Goal: Task Accomplishment & Management: Manage account settings

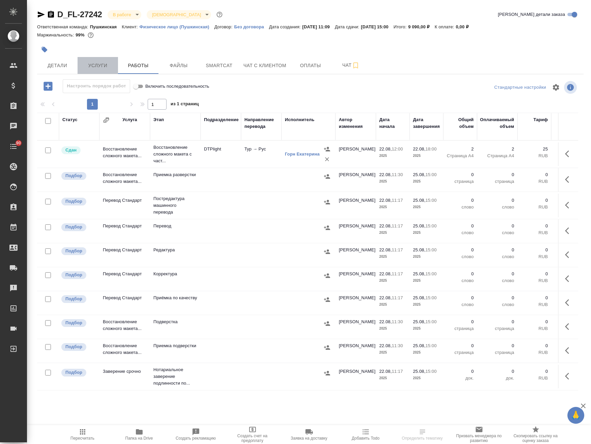
click at [104, 66] on span "Услуги" at bounding box center [98, 65] width 32 height 8
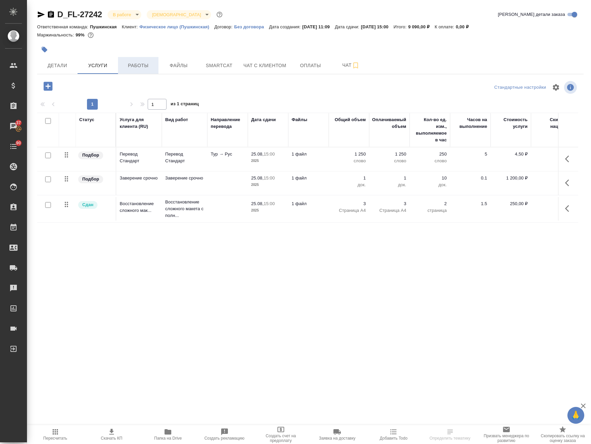
click at [138, 62] on span "Работы" at bounding box center [138, 65] width 32 height 8
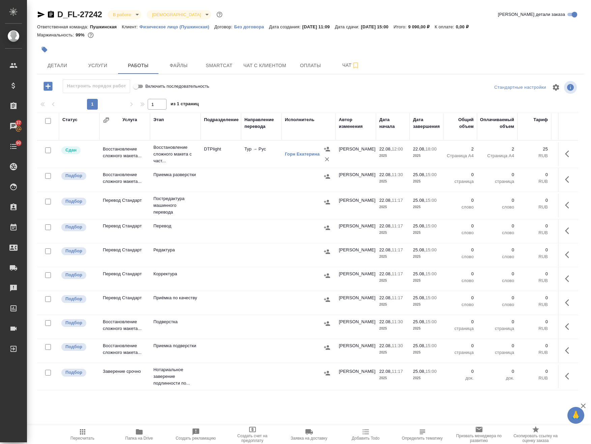
click at [226, 156] on td "DTPlight" at bounding box center [221, 154] width 40 height 24
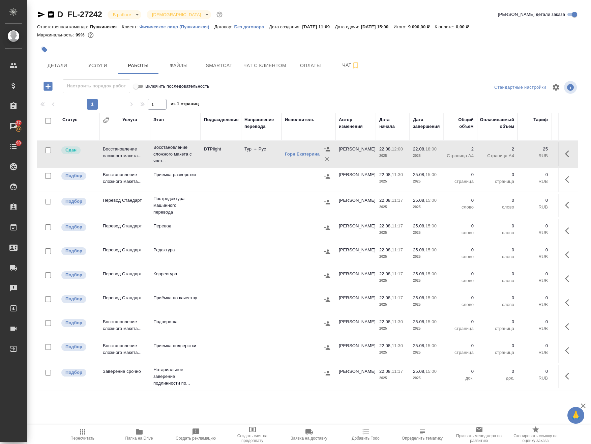
click at [226, 156] on td "DTPlight" at bounding box center [221, 154] width 40 height 24
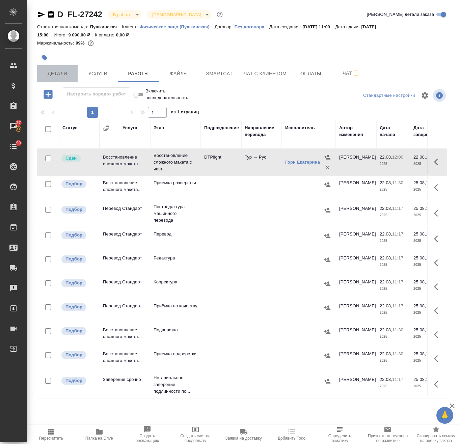
click at [57, 71] on span "Детали" at bounding box center [57, 74] width 32 height 8
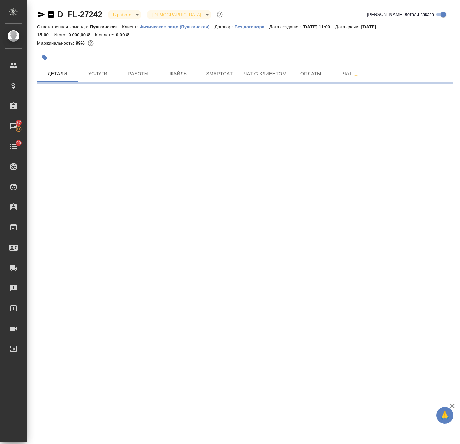
select select "RU"
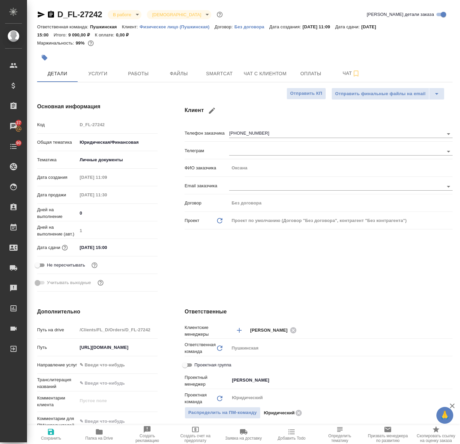
type textarea "x"
click at [331, 62] on div at bounding box center [244, 57] width 415 height 15
click at [340, 71] on span "Чат" at bounding box center [351, 73] width 32 height 8
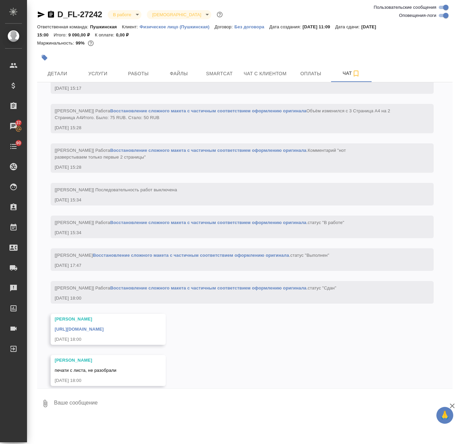
scroll to position [1206, 0]
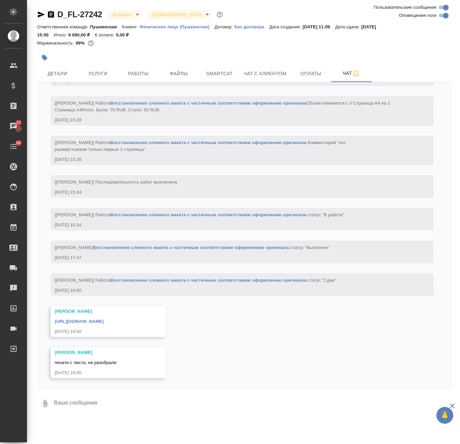
click at [444, 15] on input "Оповещения-логи" at bounding box center [446, 15] width 24 height 8
checkbox input "false"
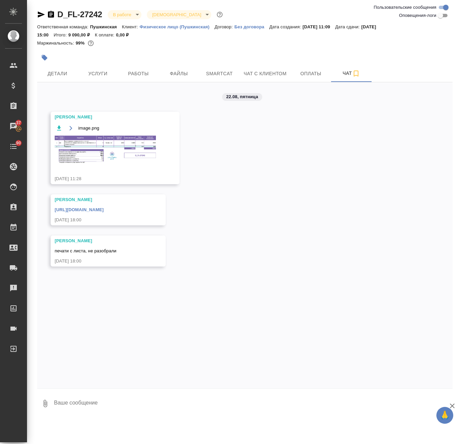
scroll to position [0, 0]
click at [104, 70] on span "Услуги" at bounding box center [98, 74] width 32 height 8
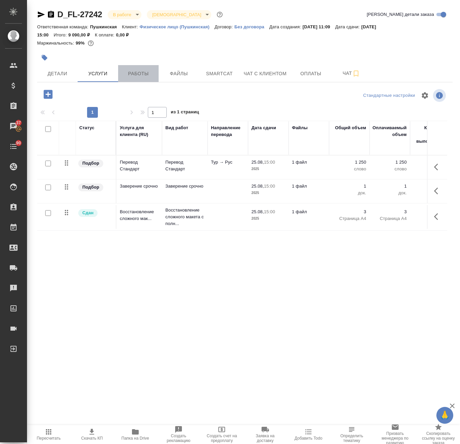
click at [140, 71] on span "Работы" at bounding box center [138, 74] width 32 height 8
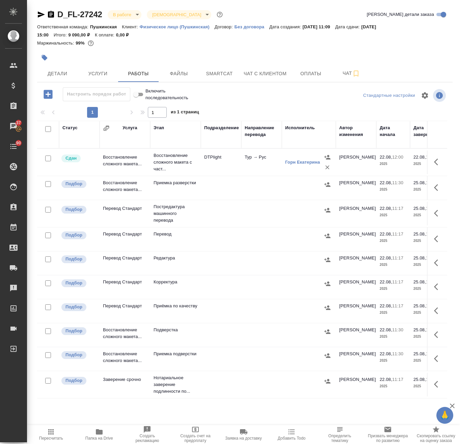
drag, startPoint x: 229, startPoint y: 240, endPoint x: 378, endPoint y: 245, distance: 148.2
click at [230, 239] on td at bounding box center [221, 239] width 40 height 24
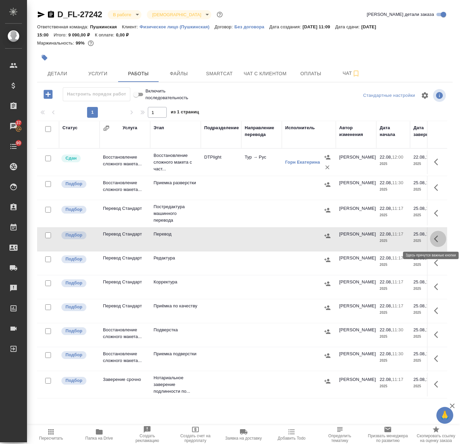
click at [434, 238] on icon "button" at bounding box center [438, 239] width 8 height 8
click at [386, 238] on icon "button" at bounding box center [388, 239] width 6 height 6
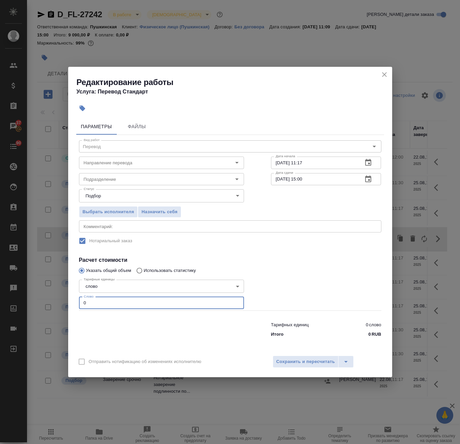
drag, startPoint x: 67, startPoint y: 298, endPoint x: 20, endPoint y: 303, distance: 48.1
click at [23, 303] on div "Редактирование работы Услуга: Перевод Стандарт Параметры Файлы Вид работ Перево…" at bounding box center [230, 222] width 460 height 444
type input "250"
click at [114, 224] on textarea at bounding box center [230, 226] width 293 height 5
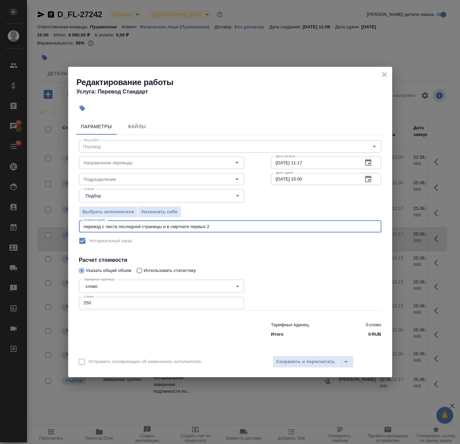
type textarea "перевод с листа последней страницы и в смрткате первых 2"
click at [389, 74] on div "Редактирование работы Услуга: Перевод Стандарт" at bounding box center [230, 84] width 324 height 34
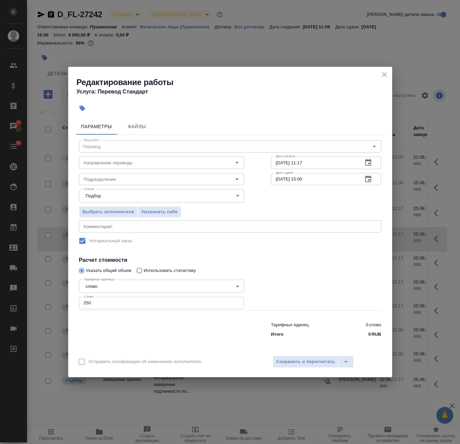
click at [385, 74] on icon "close" at bounding box center [384, 74] width 5 height 5
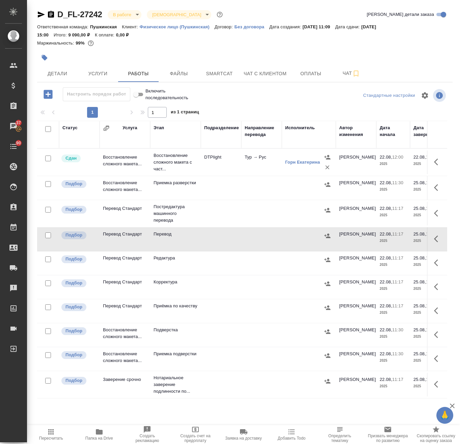
click at [321, 209] on div at bounding box center [308, 210] width 47 height 10
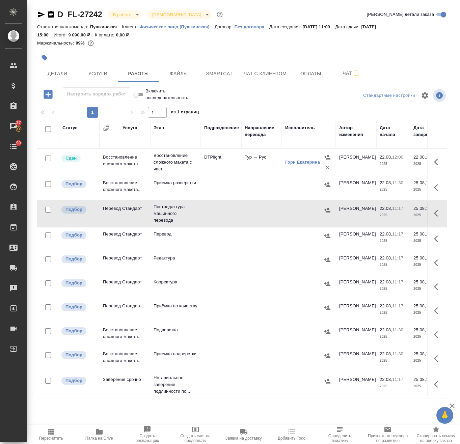
click at [434, 213] on icon "button" at bounding box center [438, 213] width 8 height 8
click at [384, 212] on icon "button" at bounding box center [388, 213] width 8 height 8
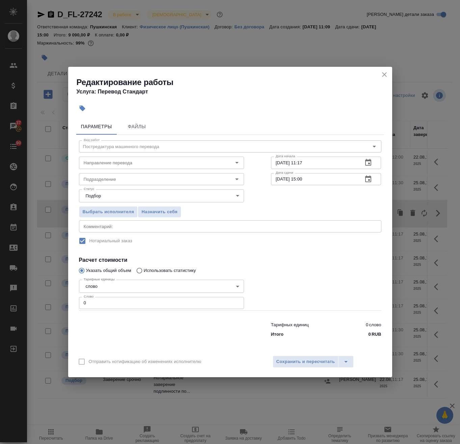
drag, startPoint x: 156, startPoint y: 223, endPoint x: 150, endPoint y: 221, distance: 6.6
click at [156, 223] on div "x Комментарий:" at bounding box center [230, 226] width 302 height 12
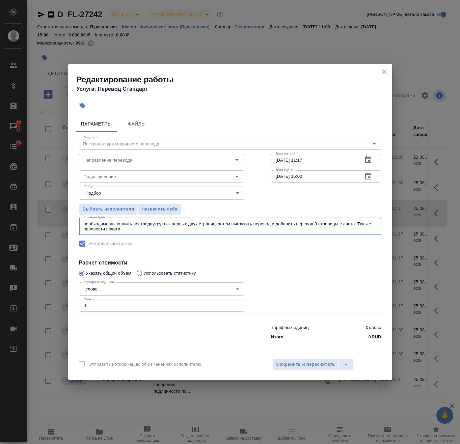
drag, startPoint x: 152, startPoint y: 223, endPoint x: 295, endPoint y: 228, distance: 142.8
click at [297, 230] on textarea "необходимо выполнить постредаутру в ск первых двух страниц, затем выгрузить пер…" at bounding box center [230, 226] width 293 height 10
type textarea "необходимо выполнить постредаутру в ск первых двух страниц, затем выгрузить пер…"
drag, startPoint x: 142, startPoint y: 224, endPoint x: 310, endPoint y: 237, distance: 168.9
click at [310, 237] on label "Нотариальный заказ" at bounding box center [225, 244] width 301 height 14
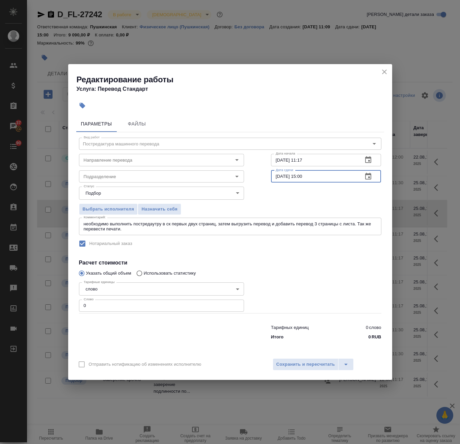
drag, startPoint x: 303, startPoint y: 175, endPoint x: 304, endPoint y: 182, distance: 7.2
click at [304, 182] on input "25.08.2025 15:00" at bounding box center [314, 176] width 87 height 12
drag, startPoint x: 326, startPoint y: 158, endPoint x: 319, endPoint y: 161, distance: 7.8
click at [319, 161] on input "22.08.2025 11:17" at bounding box center [314, 160] width 87 height 12
drag, startPoint x: 279, startPoint y: 159, endPoint x: 278, endPoint y: 163, distance: 3.5
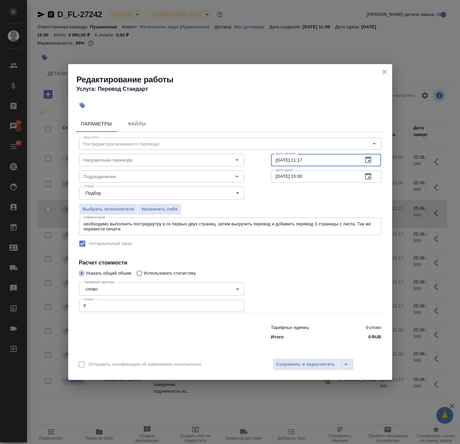
click at [278, 163] on input "22.08.2025 11:17" at bounding box center [314, 160] width 87 height 12
click at [302, 161] on input "24.08.2025 11:17" at bounding box center [314, 160] width 87 height 12
type input "24.08.2025 17:40"
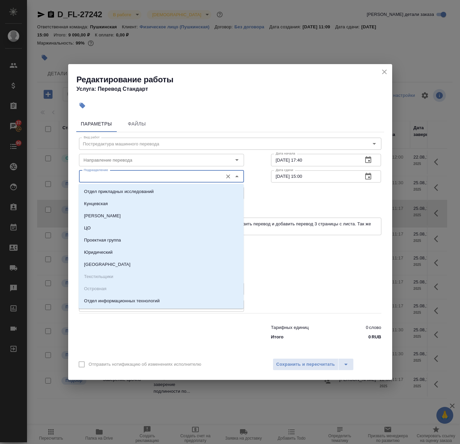
drag, startPoint x: 168, startPoint y: 181, endPoint x: 166, endPoint y: 177, distance: 3.5
click at [166, 177] on input "Подразделение" at bounding box center [150, 176] width 138 height 8
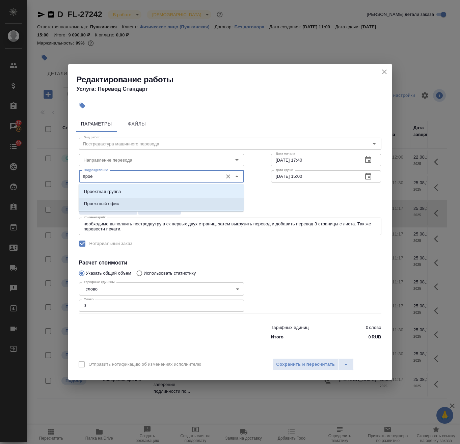
click at [147, 203] on li "Проектный офис" at bounding box center [161, 204] width 165 height 12
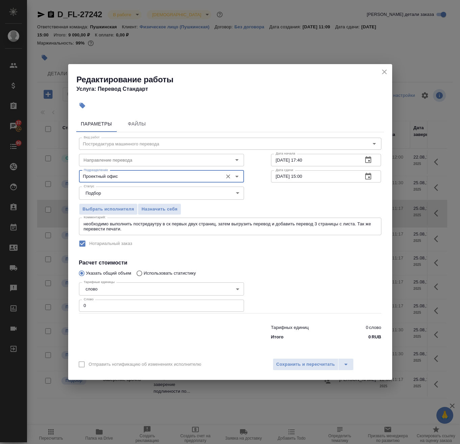
type input "Проектный офис"
click at [135, 227] on textarea "необходимо выполнить постредаутру в ск первых двух страниц, затем выгрузить пер…" at bounding box center [230, 226] width 293 height 10
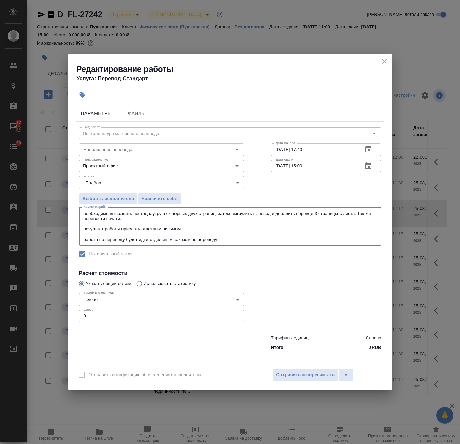
click at [239, 238] on textarea "необходимо выполнить постредаутру в ск первых двух страниц, затем выгрузить пер…" at bounding box center [230, 226] width 293 height 31
drag, startPoint x: 191, startPoint y: 240, endPoint x: 226, endPoint y: 239, distance: 34.8
click at [226, 239] on textarea "необходимо выполнить постредаутру в ск первых двух страниц, затем выгрузить пер…" at bounding box center [230, 226] width 293 height 31
click at [137, 239] on textarea "необходимо выполнить постредаутру в ск первых двух страниц, затем выгрузить пер…" at bounding box center [230, 226] width 293 height 31
drag, startPoint x: 233, startPoint y: 237, endPoint x: 217, endPoint y: 240, distance: 16.8
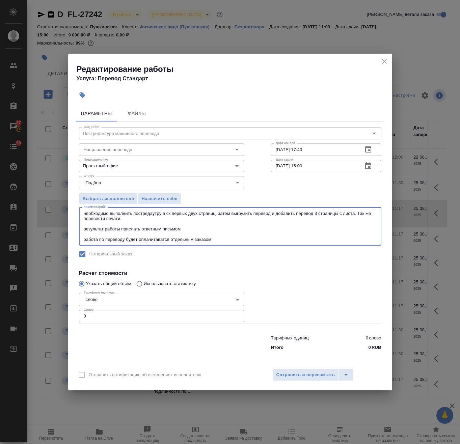
click at [233, 237] on textarea "необходимо выполнить постредаутру в ск первых двух страниц, затем выгрузить пер…" at bounding box center [230, 226] width 293 height 31
click at [217, 240] on textarea "необходимо выполнить постредаутру в ск первых двух страниц, затем выгрузить пер…" at bounding box center [230, 226] width 293 height 31
drag, startPoint x: 161, startPoint y: 238, endPoint x: 219, endPoint y: 236, distance: 58.4
click at [269, 235] on textarea "необходимо выполнить постредаутру в ск первых двух страниц, затем выгрузить пер…" at bounding box center [230, 226] width 293 height 31
click at [230, 235] on textarea "необходимо выполнить постредаутру в ск первых двух страниц, затем выгрузить пер…" at bounding box center [230, 226] width 293 height 31
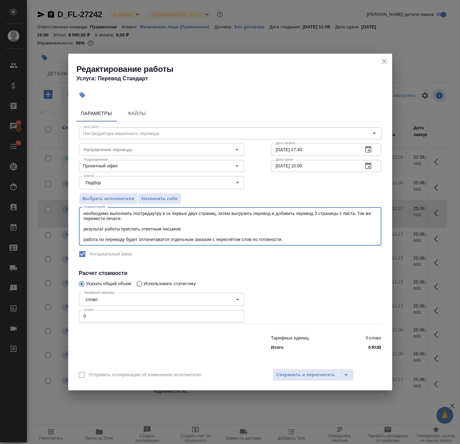
click at [154, 239] on textarea "необходимо выполнить постредаутру в ск первых двух страниц, затем выгрузить пер…" at bounding box center [230, 226] width 293 height 31
click at [215, 235] on textarea "необходимо выполнить постредаутру в ск первых двух страниц, затем выгрузить пер…" at bounding box center [230, 226] width 293 height 31
click at [267, 236] on textarea "необходимо выполнить постредаутру в ск первых двух страниц, затем выгрузить пер…" at bounding box center [230, 226] width 293 height 31
click at [298, 242] on textarea "необходимо выполнить постредаутру в ск первых двух страниц, затем выгрузить пер…" at bounding box center [230, 226] width 293 height 31
click at [346, 241] on textarea "необходимо выполнить постредаутру в ск первых двух страниц, затем выгрузить пер…" at bounding box center [230, 226] width 293 height 31
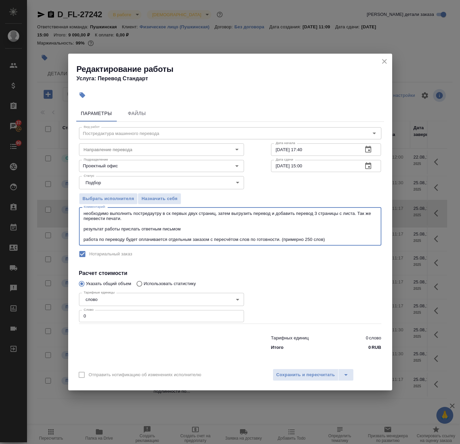
type textarea "необходимо выполнить постредаутру в ск первых двух страниц, затем выгрузить пер…"
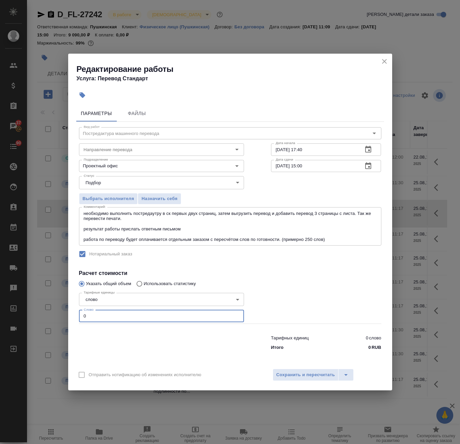
drag, startPoint x: 75, startPoint y: 317, endPoint x: 71, endPoint y: 316, distance: 3.8
click at [71, 316] on div "Параметры Файлы Вид работ Постредактура машинного перевода Вид работ Направлени…" at bounding box center [230, 234] width 324 height 262
type input "590"
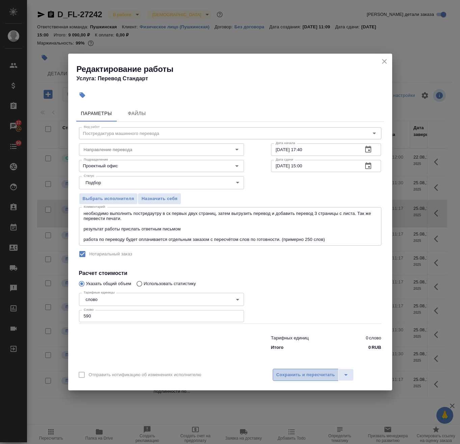
click at [291, 377] on span "Сохранить и пересчитать" at bounding box center [305, 375] width 59 height 8
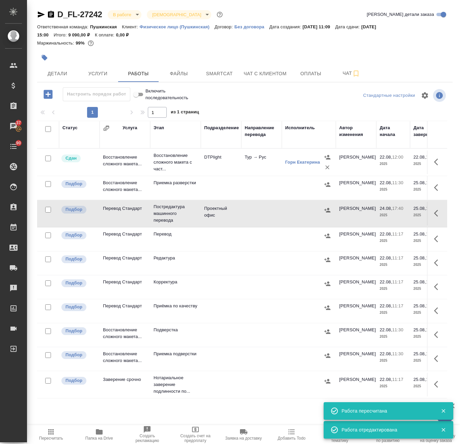
drag, startPoint x: 326, startPoint y: 212, endPoint x: 336, endPoint y: 44, distance: 167.7
click at [337, 44] on div "D_FL-27242 В работе inProgress Святая троица holyTrinity Кратко детали заказа О…" at bounding box center [244, 271] width 423 height 543
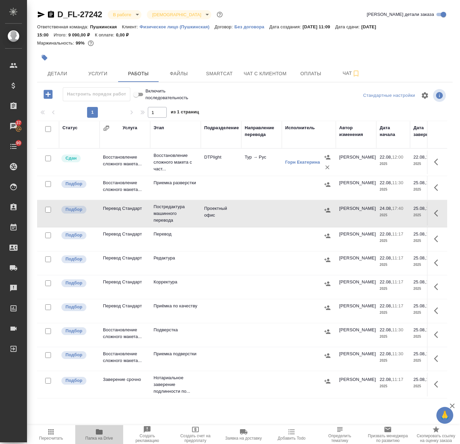
click at [101, 428] on icon "button" at bounding box center [99, 432] width 8 height 8
click at [434, 212] on icon "button" at bounding box center [438, 213] width 8 height 8
click at [384, 214] on icon "button" at bounding box center [388, 213] width 8 height 8
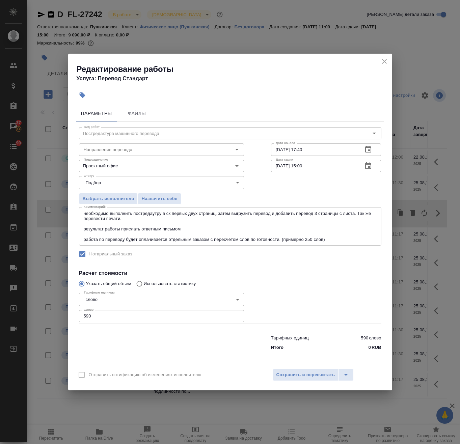
click at [338, 239] on textarea "необходимо выполнить постредаутру в ск первых двух страниц, затем выгрузить пер…" at bounding box center [230, 226] width 293 height 31
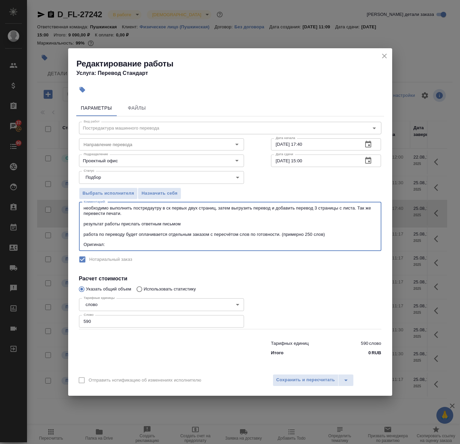
paste textarea "https://drive.awatera.com/s/8sAZYpi94HNKrH3"
type textarea "необходимо выполнить постредаутру в ск первых двух страниц, затем выгрузить пер…"
click at [305, 382] on span "Сохранить и пересчитать" at bounding box center [305, 380] width 59 height 8
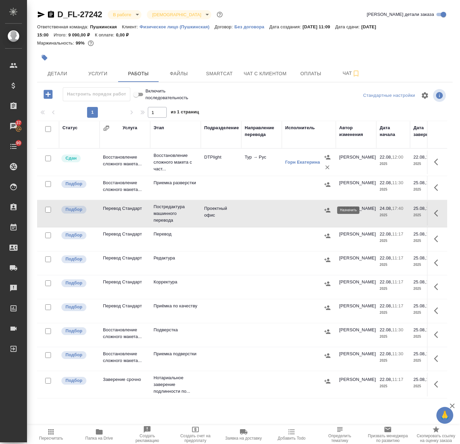
click at [325, 212] on icon "button" at bounding box center [327, 210] width 7 height 7
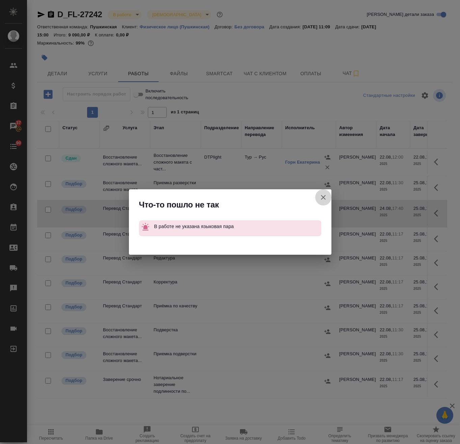
click at [325, 197] on icon "button" at bounding box center [323, 197] width 8 height 8
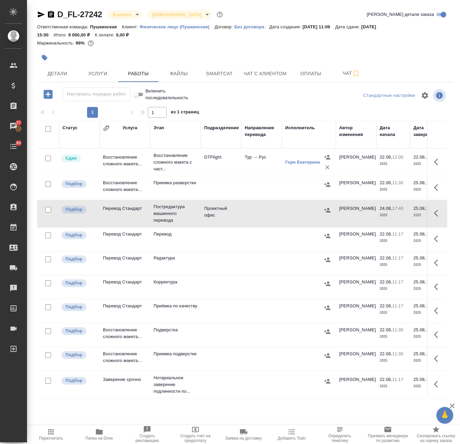
click at [434, 217] on icon "button" at bounding box center [438, 213] width 8 height 8
click at [386, 211] on icon "button" at bounding box center [388, 213] width 6 height 6
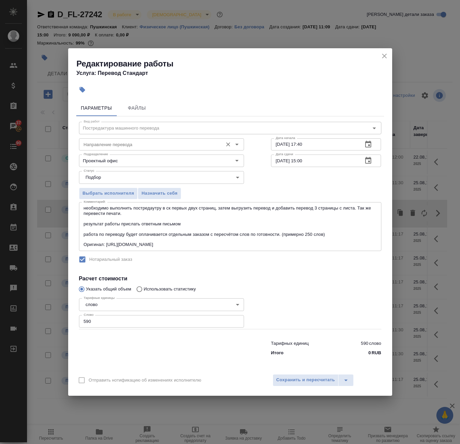
click at [140, 148] on input "Направление перевода" at bounding box center [150, 144] width 138 height 8
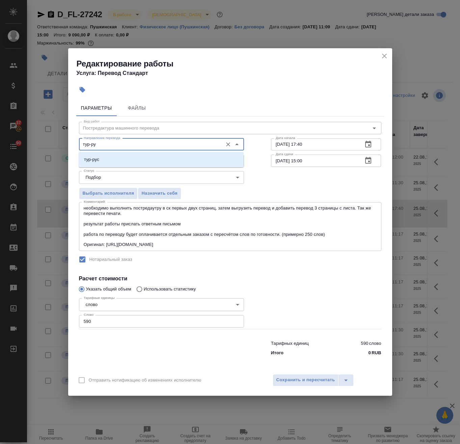
click at [134, 160] on li "тур-рус" at bounding box center [161, 160] width 165 height 12
type input "тур-рус"
click at [301, 370] on div "Отправить нотификацию об изменениях исполнителю Сохранить и пересчитать" at bounding box center [230, 383] width 324 height 26
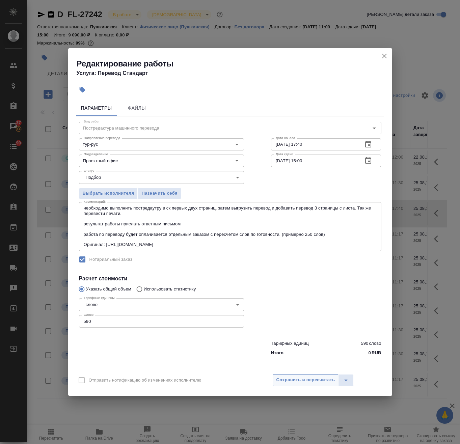
click at [301, 376] on button "Сохранить и пересчитать" at bounding box center [306, 380] width 66 height 12
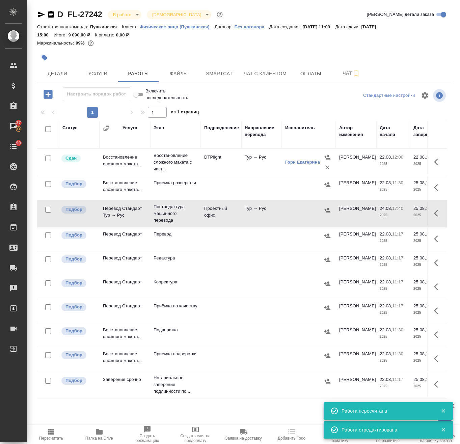
click at [326, 208] on icon "button" at bounding box center [327, 210] width 7 height 7
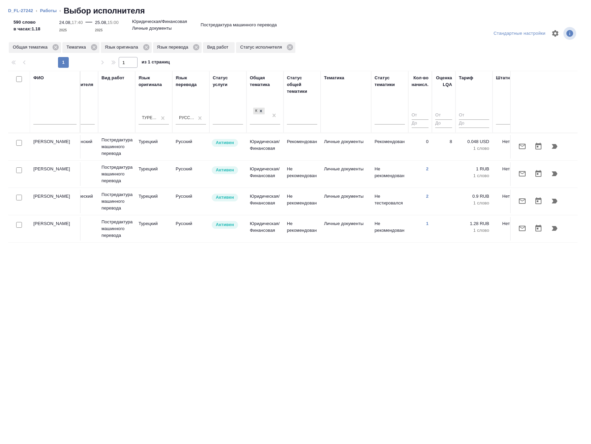
scroll to position [0, 283]
click at [59, 120] on input "text" at bounding box center [54, 120] width 43 height 8
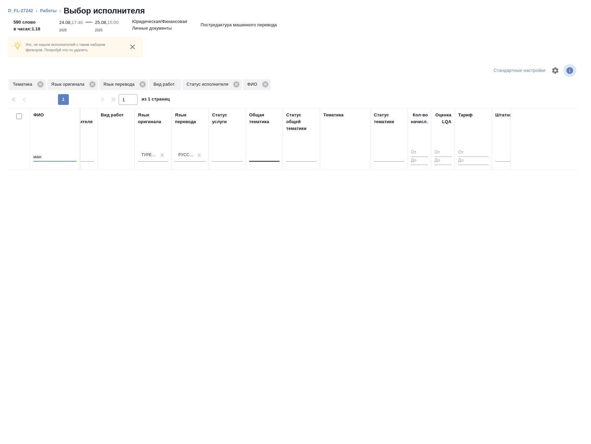
type input "ман"
drag, startPoint x: 65, startPoint y: 156, endPoint x: -60, endPoint y: 150, distance: 125.3
click at [0, 150] on html "🙏 .cls-1 fill:#fff; AWATERA Avdeenko Kirill Клиенты Спецификации Заказы 37 Чаты…" at bounding box center [295, 222] width 591 height 444
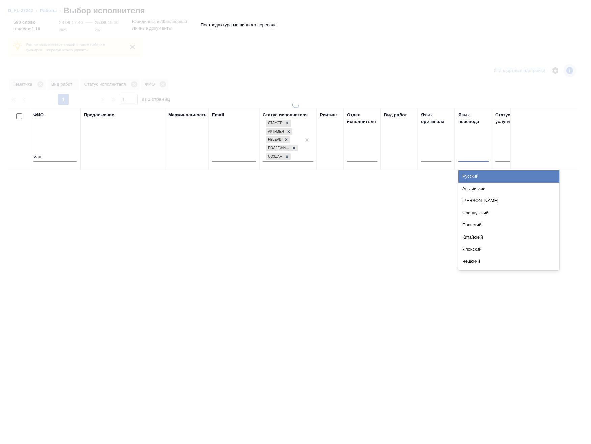
click at [474, 156] on div at bounding box center [474, 155] width 30 height 10
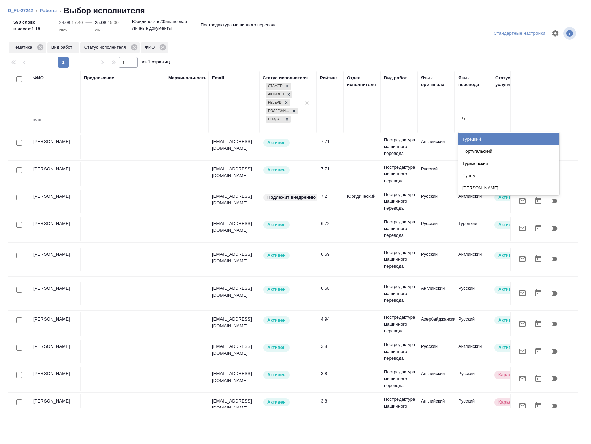
type input "тур"
click at [484, 141] on div "Турецкий" at bounding box center [509, 139] width 101 height 12
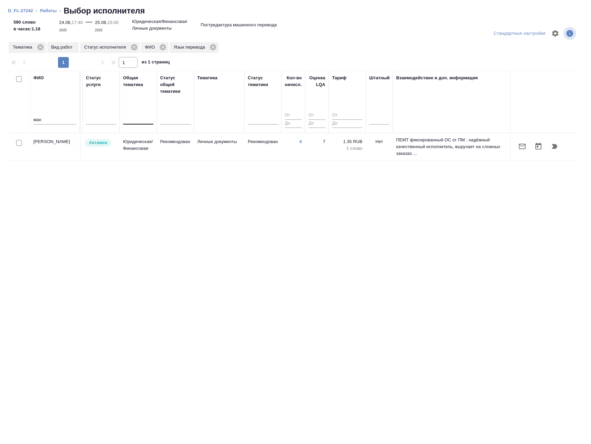
scroll to position [0, 410]
click at [519, 147] on icon "button" at bounding box center [523, 146] width 8 height 8
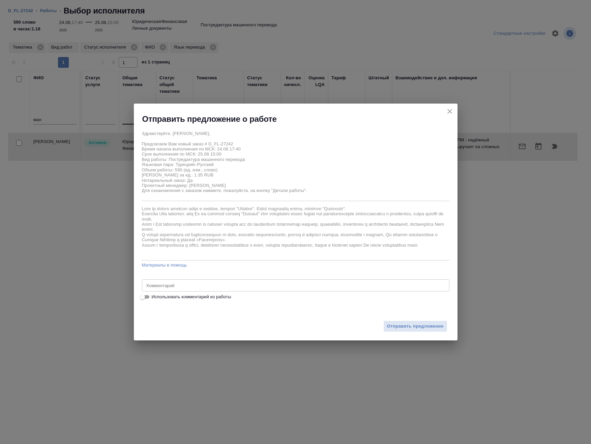
click at [193, 297] on span "Использовать комментарий из работы" at bounding box center [192, 297] width 80 height 7
click at [155, 297] on input "Использовать комментарий из работы" at bounding box center [142, 297] width 24 height 8
checkbox input "true"
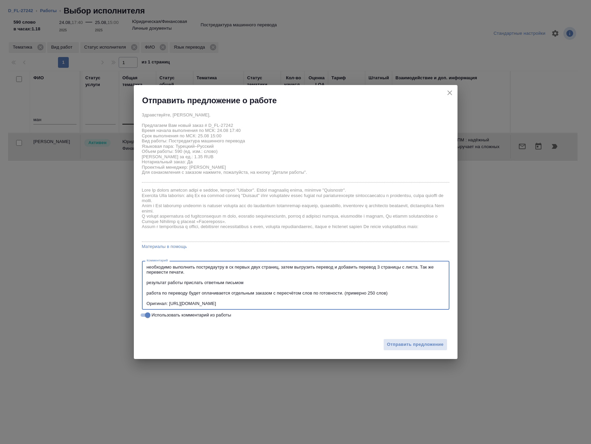
drag, startPoint x: 151, startPoint y: 293, endPoint x: 239, endPoint y: 297, distance: 88.2
click at [239, 297] on textarea "необходимо выполнить постредаутру в ск первых двух страниц, затем выгрузить пер…" at bounding box center [296, 286] width 298 height 42
click at [204, 293] on textarea "необходимо выполнить постредаутру в ск первых двух страниц, затем выгрузить пер…" at bounding box center [296, 286] width 298 height 42
drag, startPoint x: 230, startPoint y: 292, endPoint x: 217, endPoint y: 295, distance: 13.2
click at [217, 295] on textarea "необходимо выполнить постредаутру в ск первых двух страниц, затем выгрузить пер…" at bounding box center [296, 286] width 298 height 42
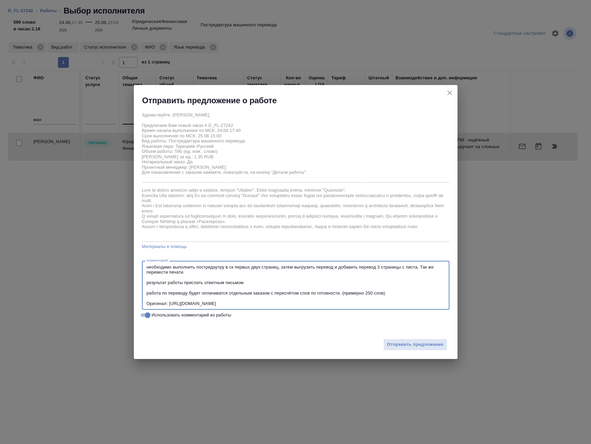
click at [250, 291] on textarea "необходимо выполнить постредаутру в ск первых двух страниц, затем выгрузить пер…" at bounding box center [296, 286] width 298 height 42
click at [324, 295] on textarea "необходимо выполнить постредаутру в ск первых двух страниц, затем выгрузить пер…" at bounding box center [296, 286] width 298 height 42
click at [325, 299] on textarea "необходимо выполнить постредаутру в ск первых двух страниц, затем выгрузить пер…" at bounding box center [296, 286] width 298 height 42
drag, startPoint x: 272, startPoint y: 294, endPoint x: 304, endPoint y: 293, distance: 31.7
click at [304, 293] on textarea "необходимо выполнить постредаутру в ск первых двух страниц, затем выгрузить пер…" at bounding box center [296, 286] width 298 height 42
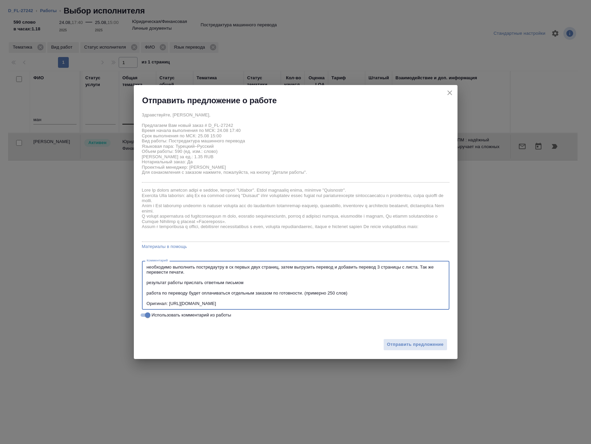
click at [302, 304] on textarea "необходимо выполнить постредаутру в ск первых двух страниц, затем выгрузить пер…" at bounding box center [296, 286] width 298 height 42
type textarea "необходимо выполнить постредаутру в ск первых двух страниц, затем выгрузить пер…"
click at [404, 348] on span "Отправить предложение" at bounding box center [415, 345] width 57 height 8
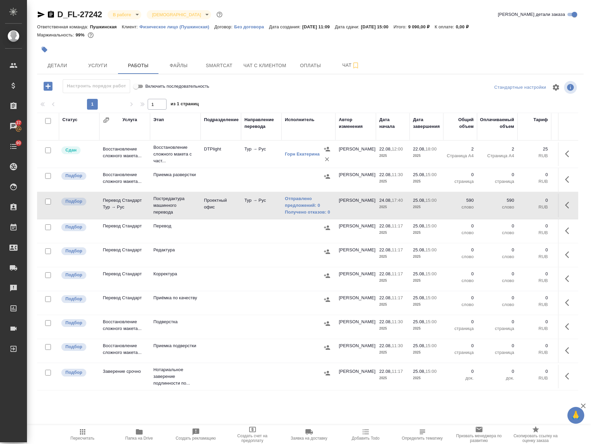
drag, startPoint x: 211, startPoint y: 235, endPoint x: 416, endPoint y: 244, distance: 204.7
click at [213, 235] on td at bounding box center [221, 231] width 40 height 24
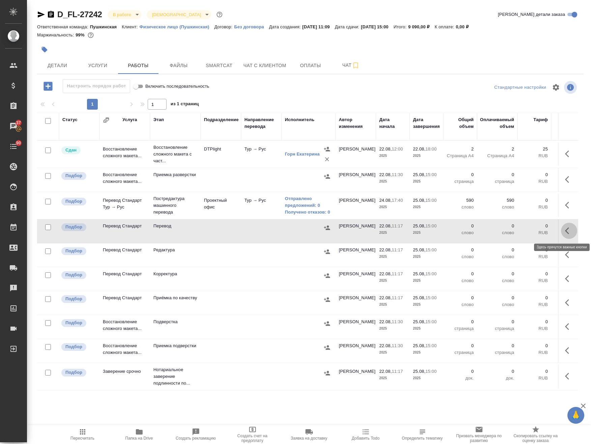
drag, startPoint x: 565, startPoint y: 228, endPoint x: 557, endPoint y: 230, distance: 8.0
click at [566, 229] on icon "button" at bounding box center [570, 231] width 8 height 8
click at [516, 231] on icon "button" at bounding box center [520, 231] width 8 height 8
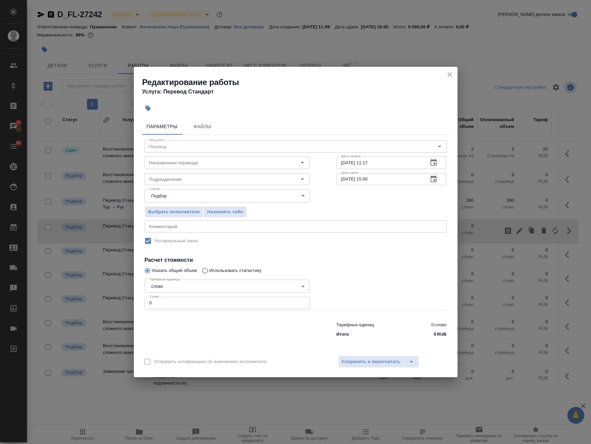
click at [200, 223] on div "x Комментарий:" at bounding box center [296, 226] width 302 height 12
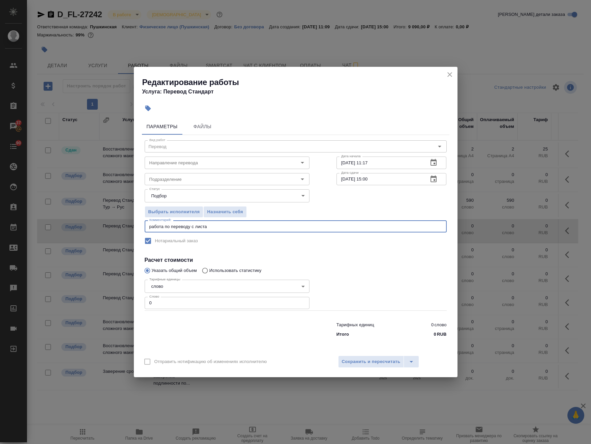
type textarea "работа по переводу с листа"
drag, startPoint x: 172, startPoint y: 299, endPoint x: 58, endPoint y: 316, distance: 115.7
click at [67, 316] on div "Редактирование работы Услуга: Перевод Стандарт Параметры Файлы Вид работ Перево…" at bounding box center [295, 222] width 591 height 444
type input "250"
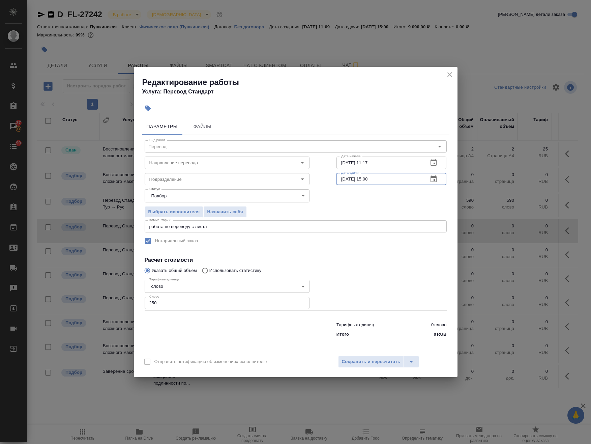
click at [368, 181] on input "25.08.2025 15:00" at bounding box center [380, 179] width 87 height 12
drag, startPoint x: 389, startPoint y: 177, endPoint x: 385, endPoint y: 177, distance: 4.1
click at [385, 177] on input "25.08.2025 14:00" at bounding box center [380, 179] width 87 height 12
drag, startPoint x: 296, startPoint y: 164, endPoint x: 301, endPoint y: 164, distance: 5.7
click at [292, 164] on div "Вид работ Перевод Вид работ Направление перевода Направление перевода Дата нача…" at bounding box center [296, 237] width 308 height 205
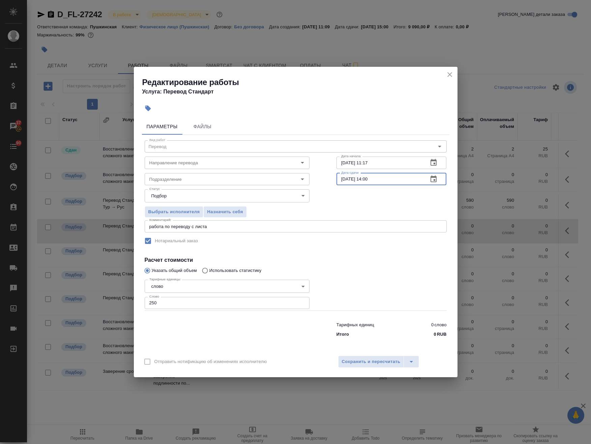
type input "25.08.2025 14:00"
drag, startPoint x: 340, startPoint y: 161, endPoint x: 295, endPoint y: 162, distance: 44.9
click at [290, 162] on div "Направление перевода Направление перевода Дата начала 22.08.2025 11:17 Дата нач…" at bounding box center [295, 161] width 329 height 43
paste input "5.08.2025 14:00"
type input "25.08.2025 14:00"
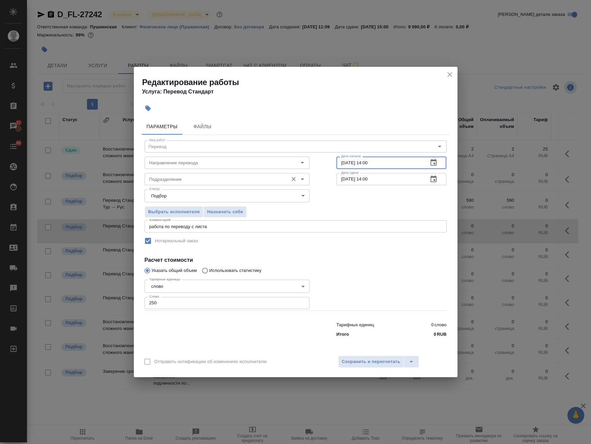
click at [179, 179] on input "Подразделение" at bounding box center [216, 179] width 138 height 8
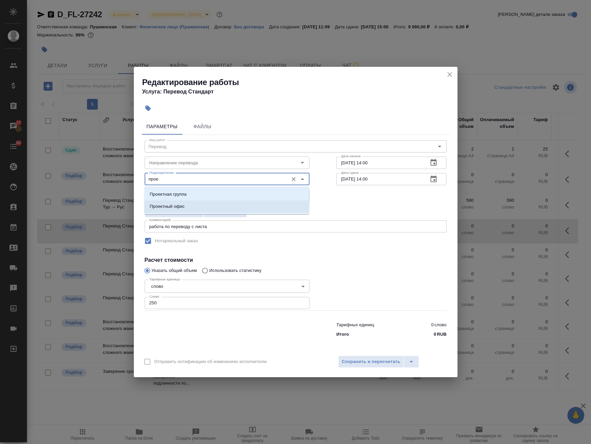
drag, startPoint x: 184, startPoint y: 203, endPoint x: 377, endPoint y: 312, distance: 222.4
click at [184, 203] on li "Проектный офис" at bounding box center [226, 206] width 165 height 12
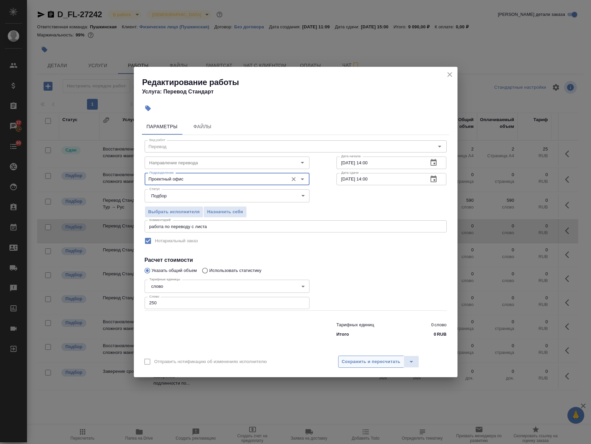
type input "Проектный офис"
click at [387, 367] on button "Сохранить и пересчитать" at bounding box center [371, 362] width 66 height 12
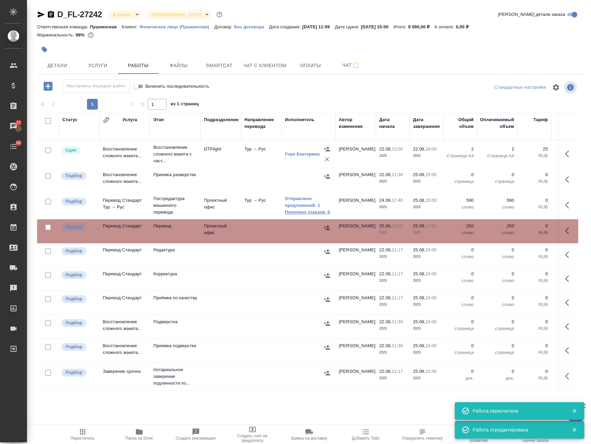
click at [314, 215] on link "Получено отказов: 0" at bounding box center [308, 212] width 47 height 7
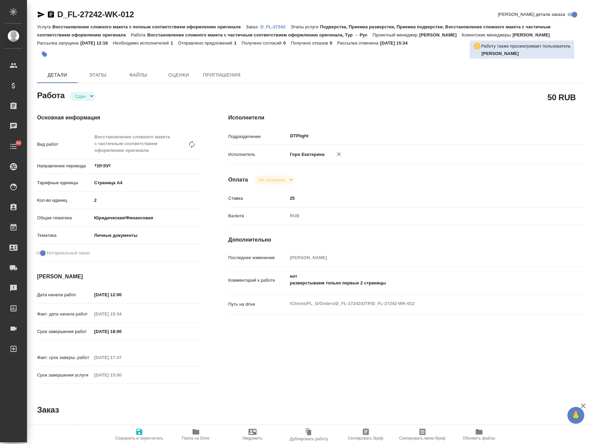
type textarea "x"
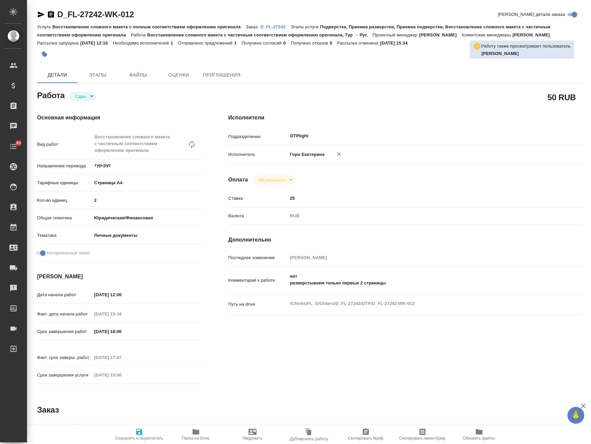
type textarea "x"
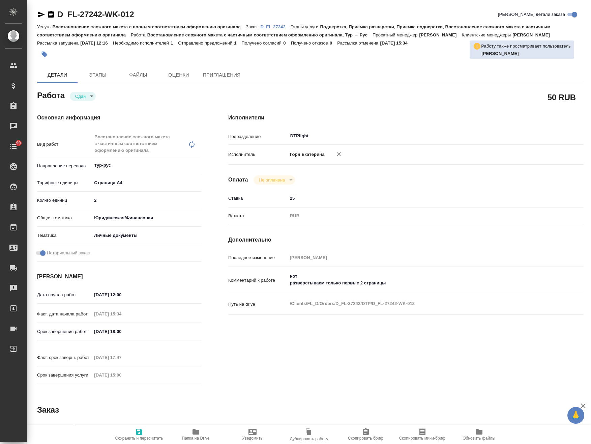
type textarea "x"
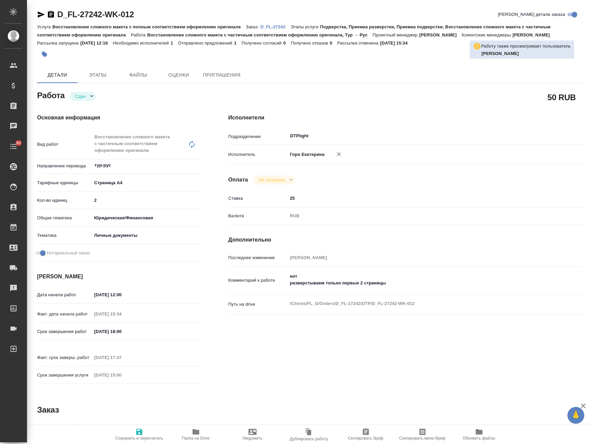
type textarea "x"
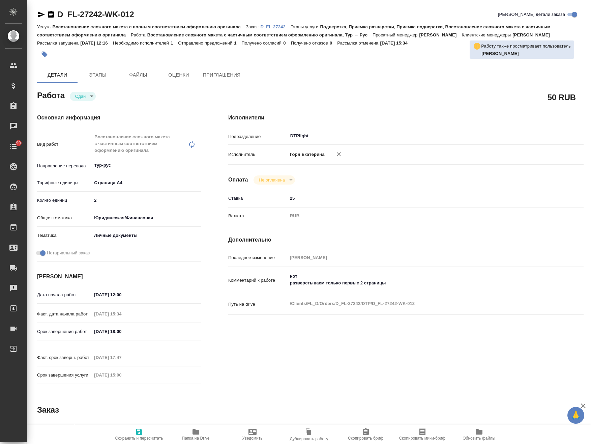
click at [192, 432] on icon "button" at bounding box center [196, 432] width 8 height 8
type textarea "x"
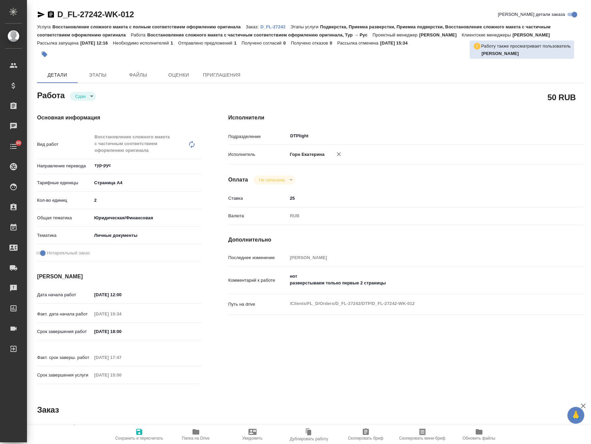
type textarea "x"
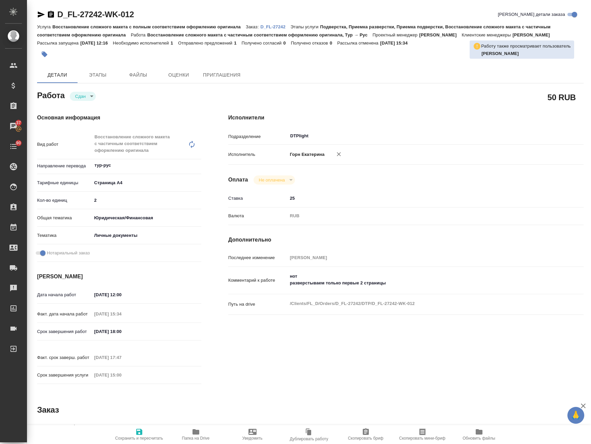
type textarea "x"
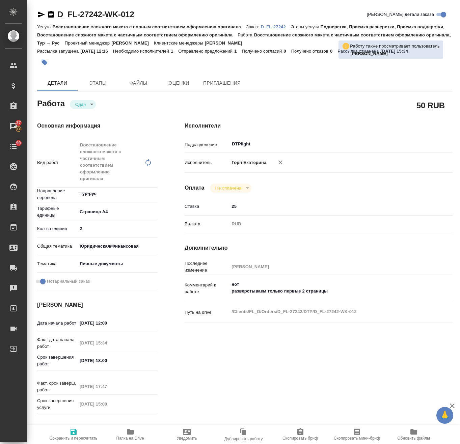
type textarea "x"
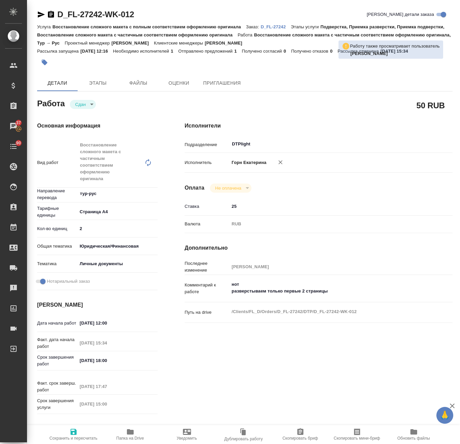
type textarea "x"
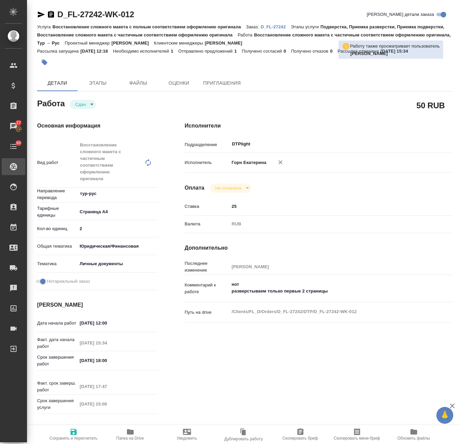
type textarea "x"
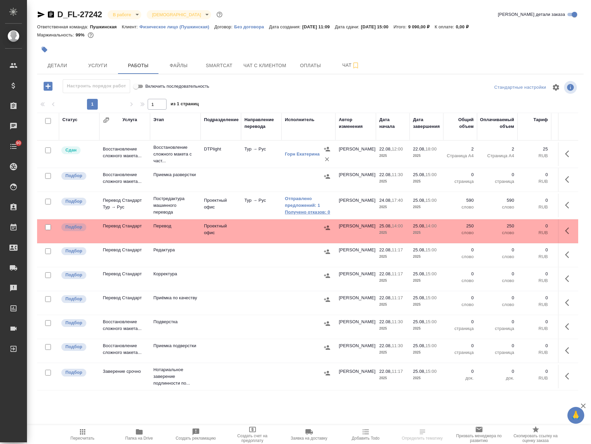
click at [313, 211] on link "Получено отказов: 0" at bounding box center [308, 212] width 47 height 7
